Goal: Complete application form

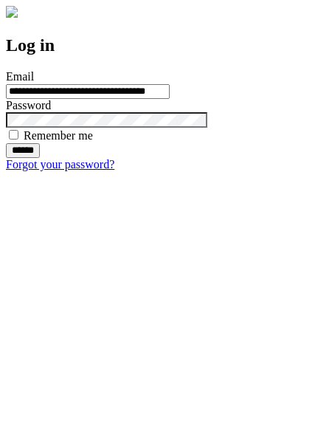
type input "**********"
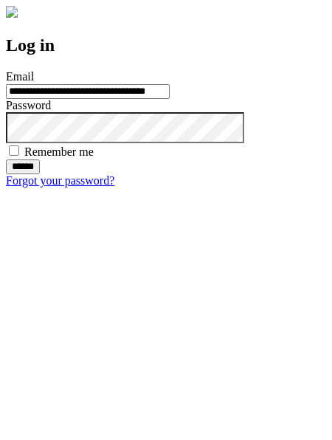
click at [40, 174] on input "******" at bounding box center [23, 166] width 34 height 15
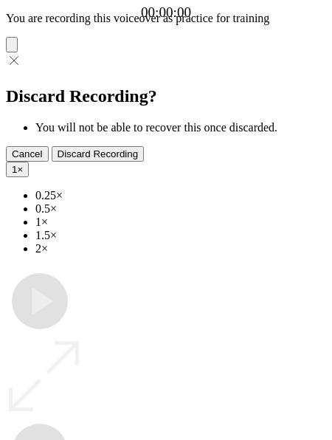
type input "**********"
